Goal: Check status: Check status

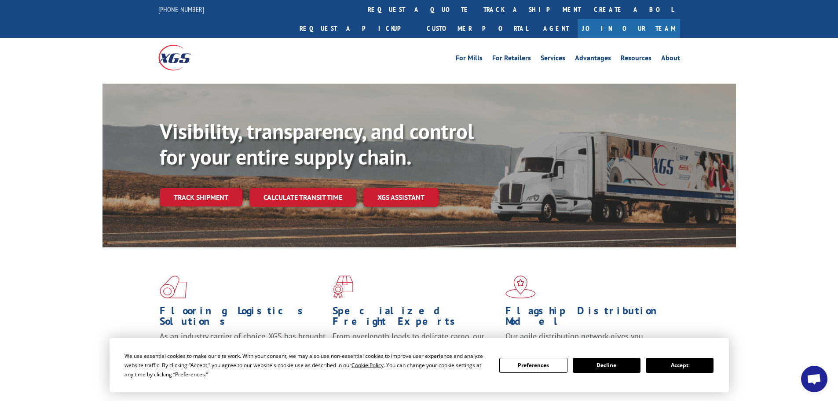
drag, startPoint x: 392, startPoint y: 8, endPoint x: 392, endPoint y: 22, distance: 13.6
click at [477, 8] on link "track a shipment" at bounding box center [532, 9] width 110 height 19
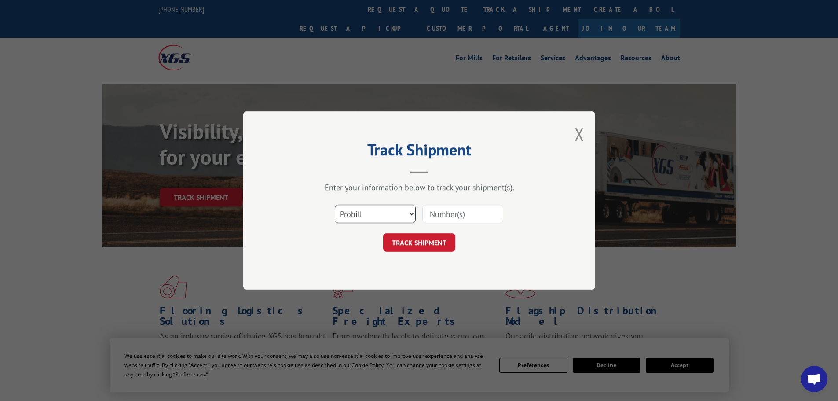
click at [359, 212] on select "Select category... Probill BOL PO" at bounding box center [375, 214] width 81 height 18
select select "bol"
click at [335, 205] on select "Select category... Probill BOL PO" at bounding box center [375, 214] width 81 height 18
click at [476, 220] on input at bounding box center [462, 214] width 81 height 18
paste input "7067554"
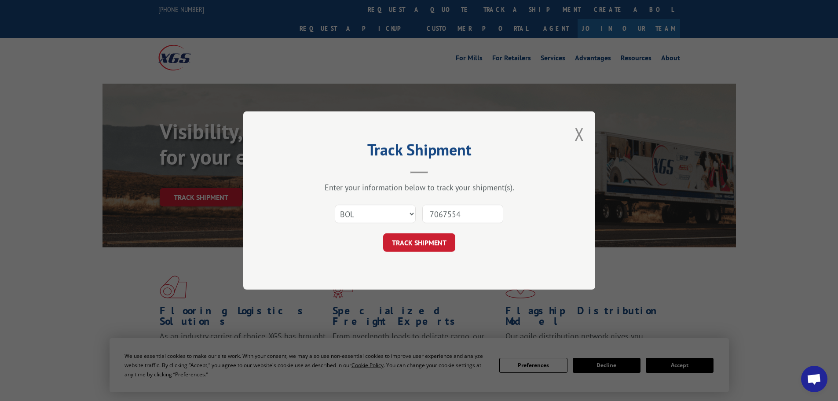
type input "7067554"
click button "TRACK SHIPMENT" at bounding box center [419, 242] width 72 height 18
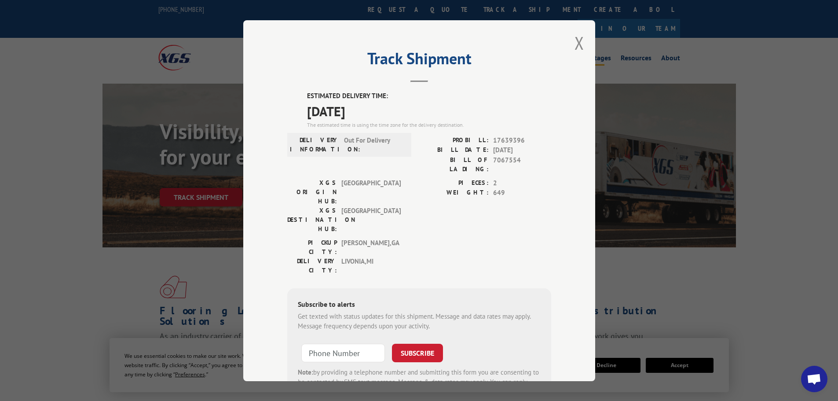
click at [577, 44] on button "Close modal" at bounding box center [580, 42] width 10 height 23
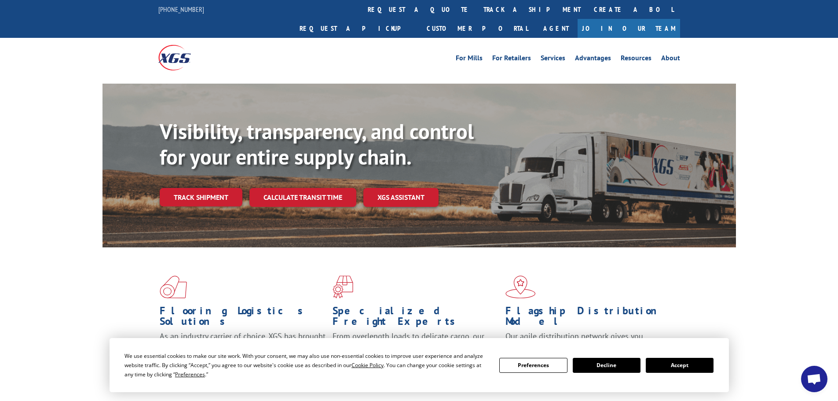
click at [477, 6] on link "track a shipment" at bounding box center [532, 9] width 110 height 19
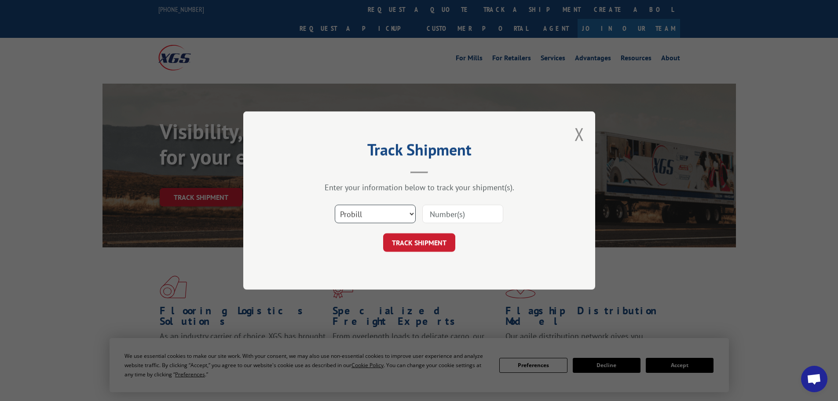
click at [375, 219] on select "Select category... Probill BOL PO" at bounding box center [375, 214] width 81 height 18
select select "bol"
click at [335, 205] on select "Select category... Probill BOL PO" at bounding box center [375, 214] width 81 height 18
click at [442, 212] on input at bounding box center [462, 214] width 81 height 18
paste input "5590524"
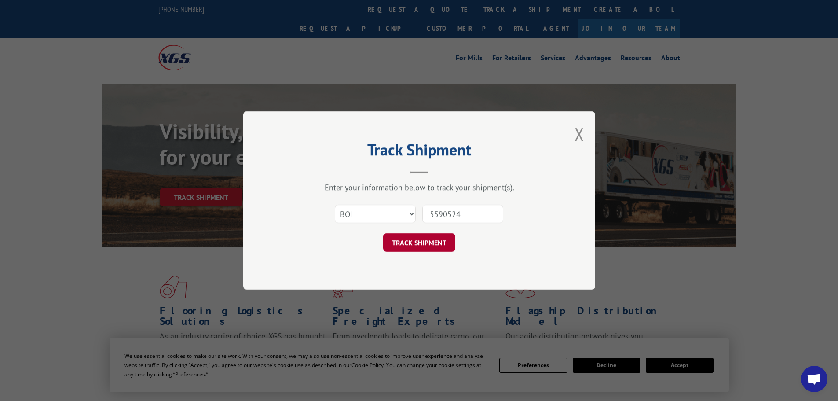
type input "5590524"
click at [434, 250] on button "TRACK SHIPMENT" at bounding box center [419, 242] width 72 height 18
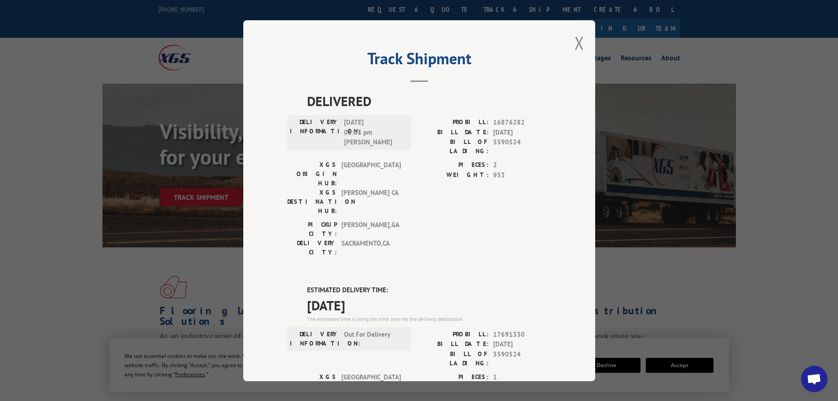
scroll to position [179, 0]
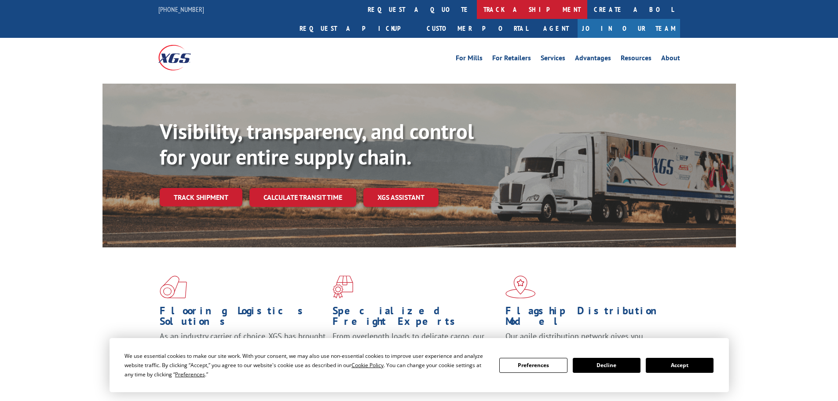
click at [477, 9] on link "track a shipment" at bounding box center [532, 9] width 110 height 19
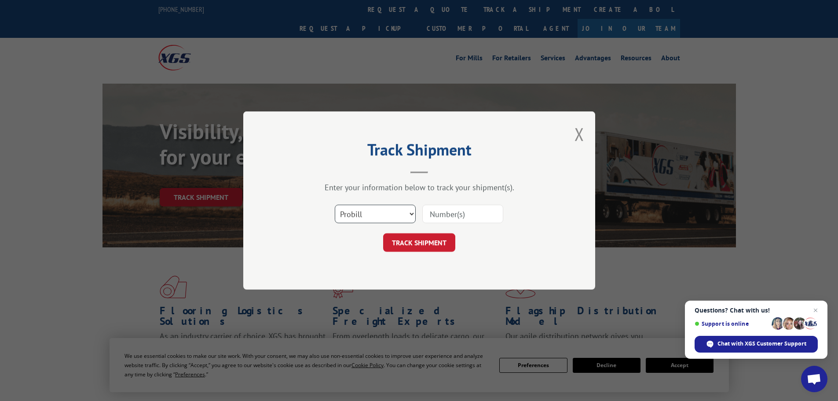
click at [380, 217] on select "Select category... Probill BOL PO" at bounding box center [375, 214] width 81 height 18
select select "bol"
click at [335, 205] on select "Select category... Probill BOL PO" at bounding box center [375, 214] width 81 height 18
click at [460, 218] on input at bounding box center [462, 214] width 81 height 18
paste input "5567028"
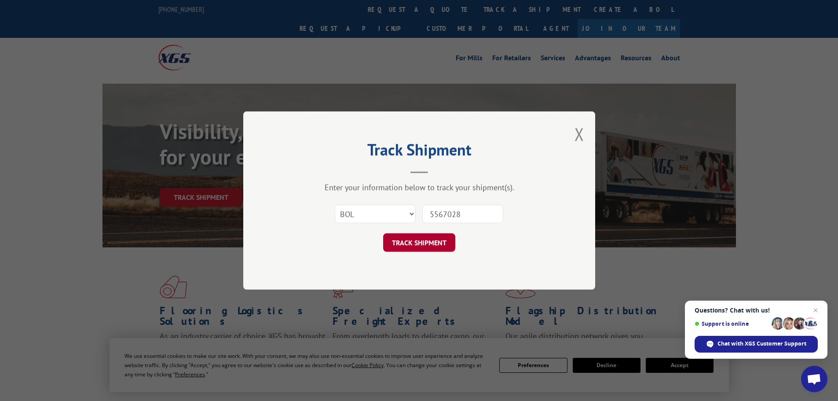
type input "5567028"
click at [432, 249] on button "TRACK SHIPMENT" at bounding box center [419, 242] width 72 height 18
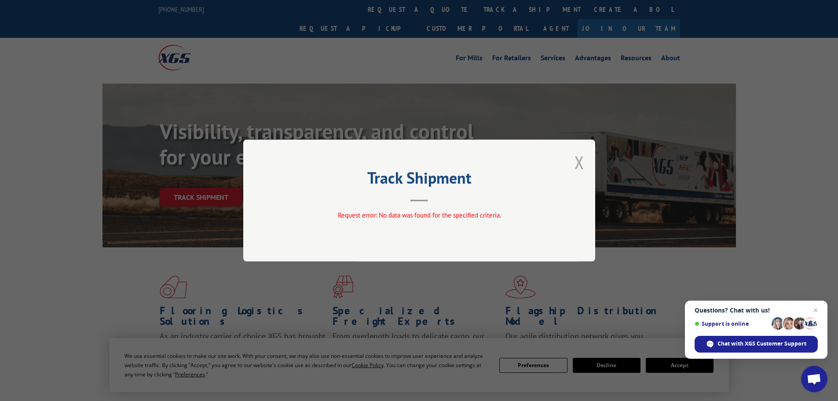
click at [583, 165] on button "Close modal" at bounding box center [580, 161] width 10 height 23
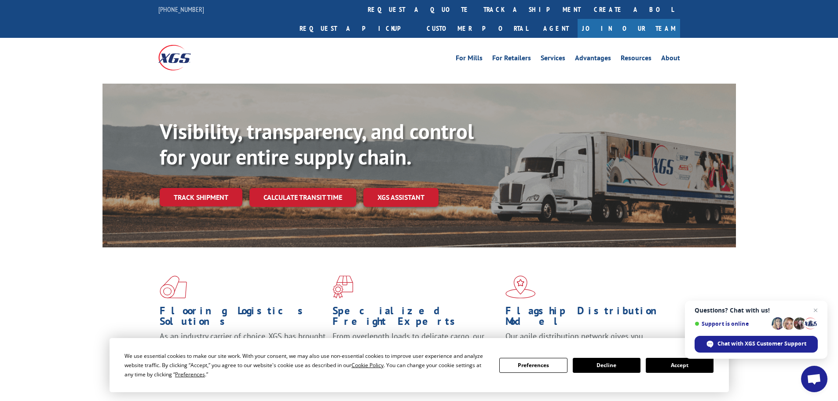
click at [629, 369] on button "Decline" at bounding box center [607, 365] width 68 height 15
